Goal: Use online tool/utility: Utilize a website feature to perform a specific function

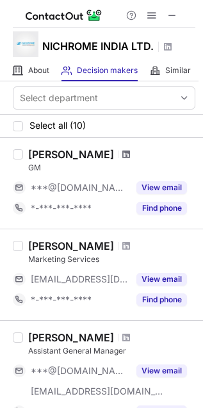
click at [130, 156] on span at bounding box center [126, 154] width 8 height 10
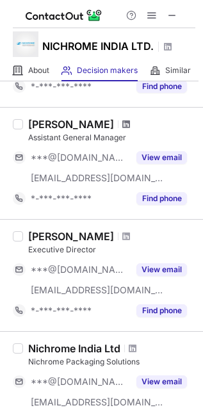
click at [123, 124] on span at bounding box center [126, 124] width 8 height 10
click at [122, 237] on span at bounding box center [126, 236] width 8 height 10
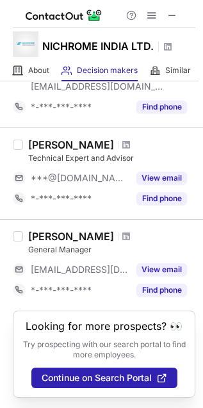
scroll to position [856, 0]
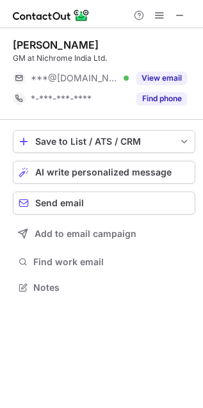
scroll to position [278, 203]
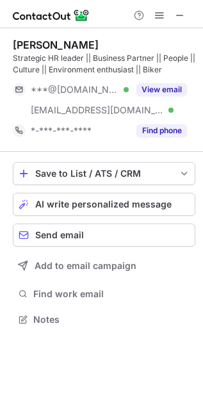
scroll to position [310, 203]
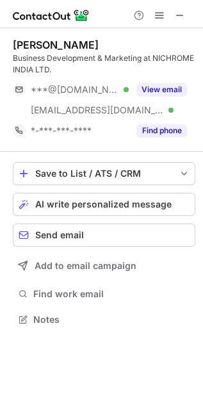
scroll to position [310, 203]
click at [179, 15] on span at bounding box center [180, 15] width 10 height 10
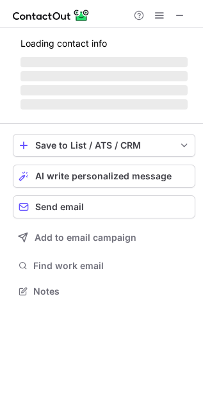
scroll to position [289, 203]
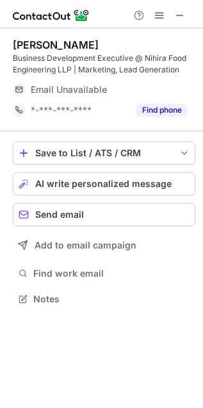
click at [168, 95] on div "Email Unavailable" at bounding box center [109, 89] width 156 height 20
click at [180, 13] on span at bounding box center [180, 15] width 10 height 10
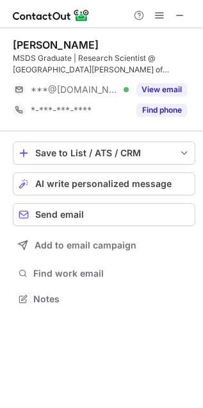
scroll to position [289, 203]
